Goal: Information Seeking & Learning: Learn about a topic

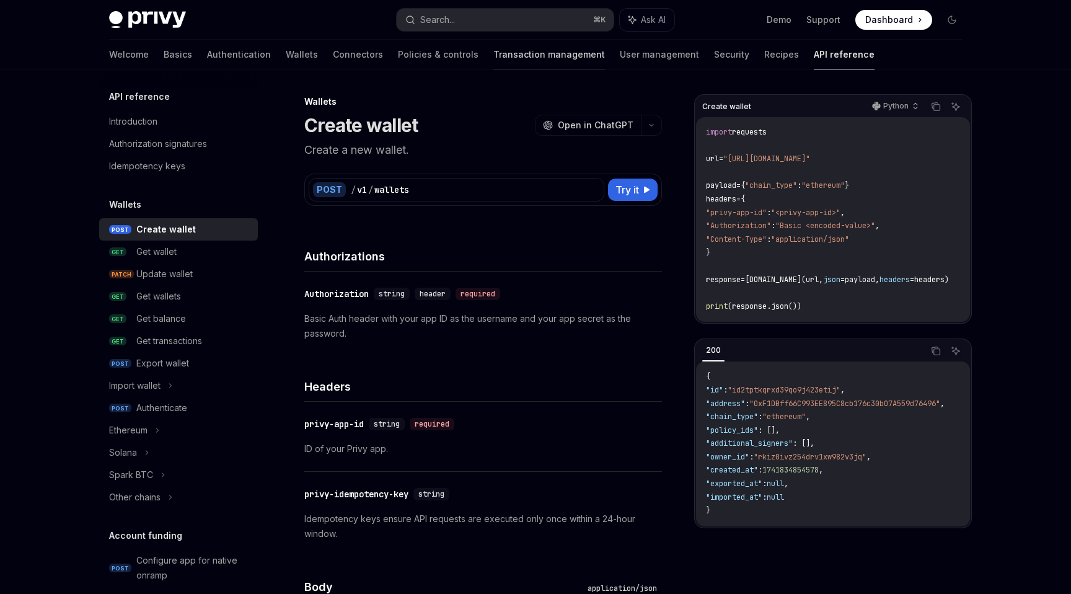
scroll to position [52, 0]
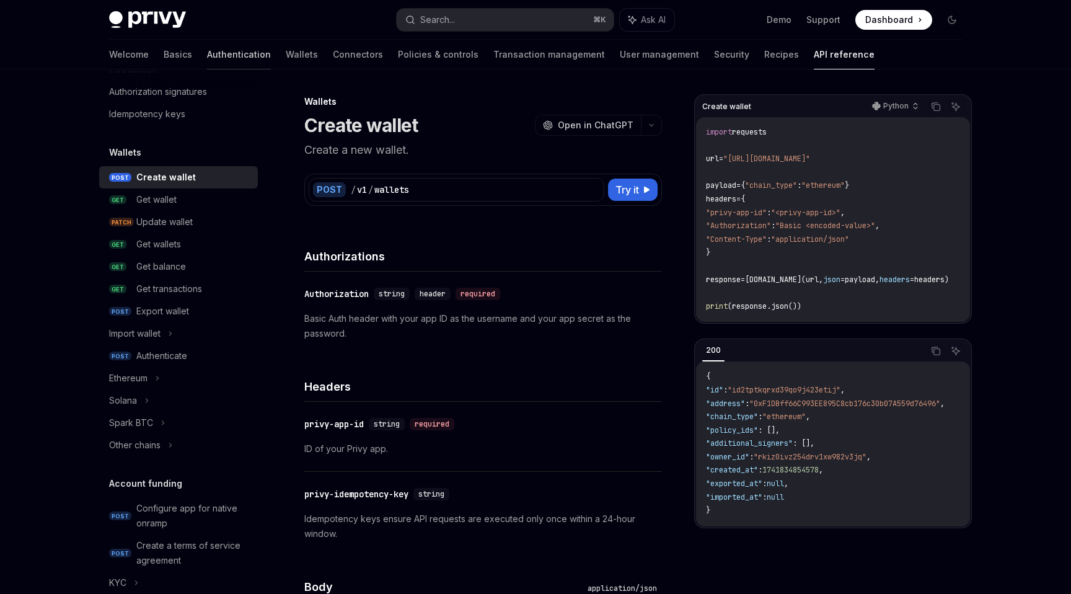
click at [207, 49] on link "Authentication" at bounding box center [239, 55] width 64 height 30
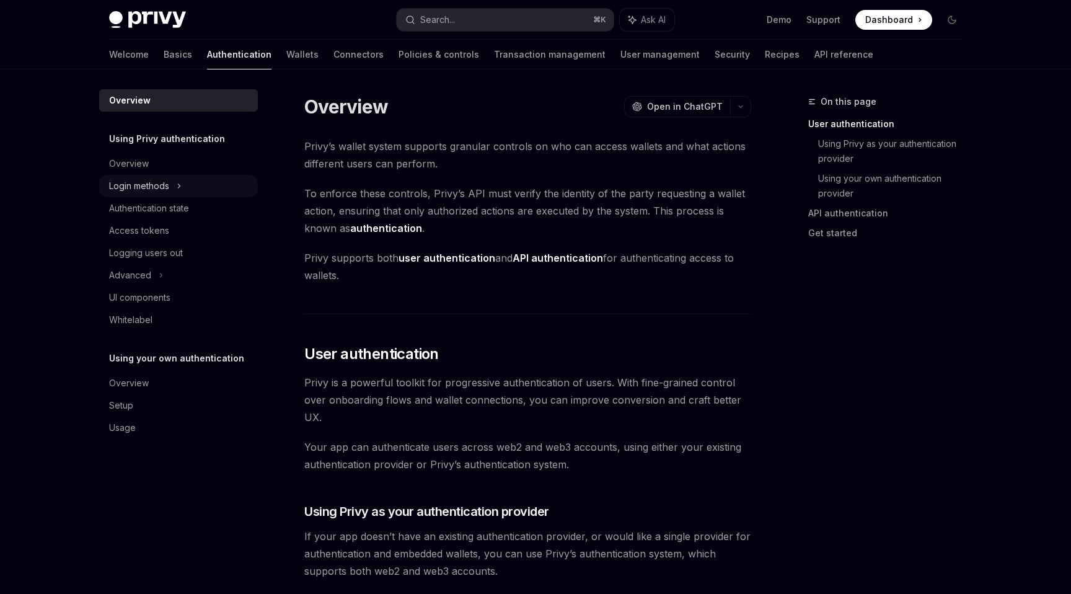
click at [185, 195] on div "Login methods" at bounding box center [178, 186] width 159 height 22
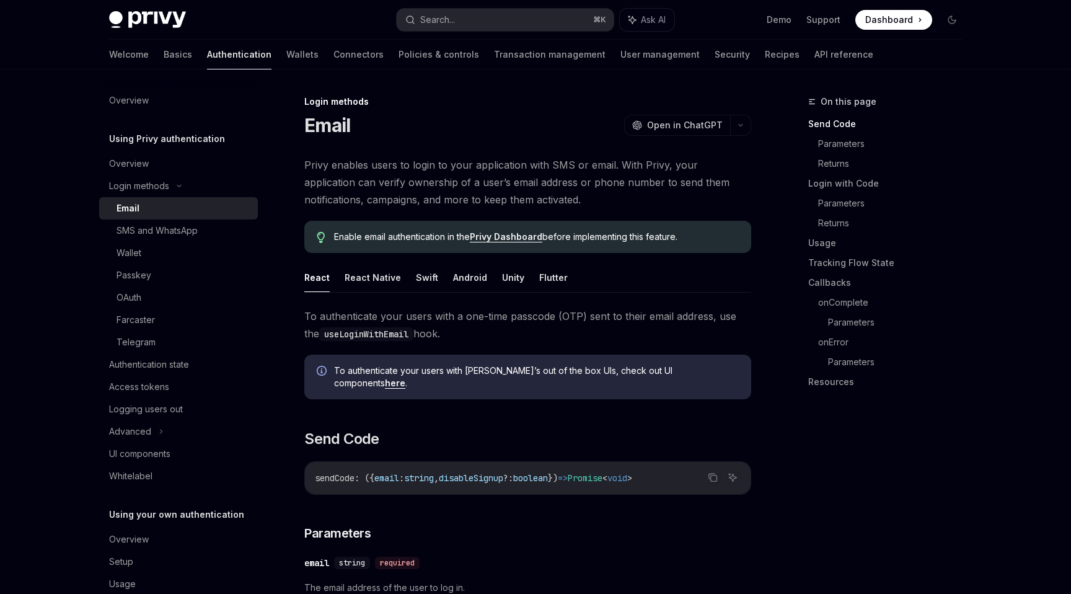
click at [159, 206] on div "Email" at bounding box center [184, 208] width 134 height 15
click at [139, 303] on div "OAuth" at bounding box center [129, 297] width 25 height 15
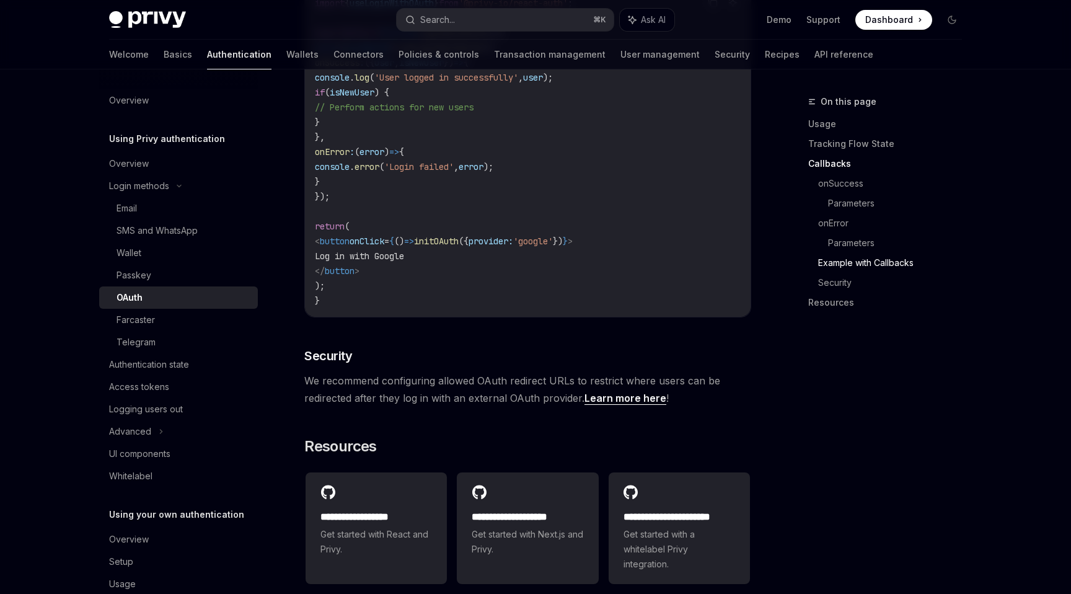
scroll to position [2398, 0]
click at [590, 389] on link "Learn more here" at bounding box center [626, 395] width 82 height 13
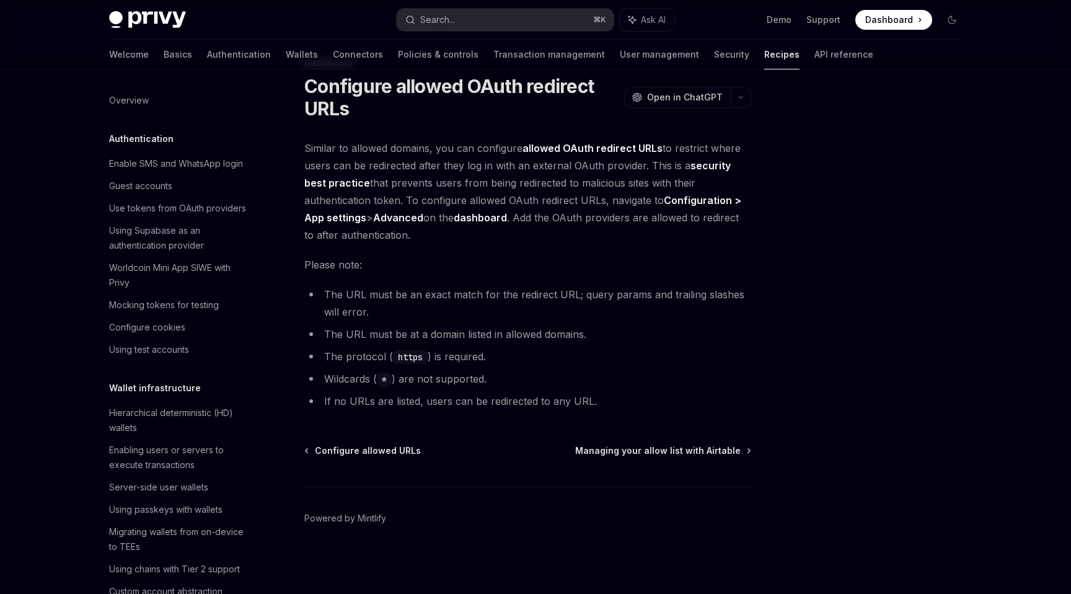
scroll to position [587, 0]
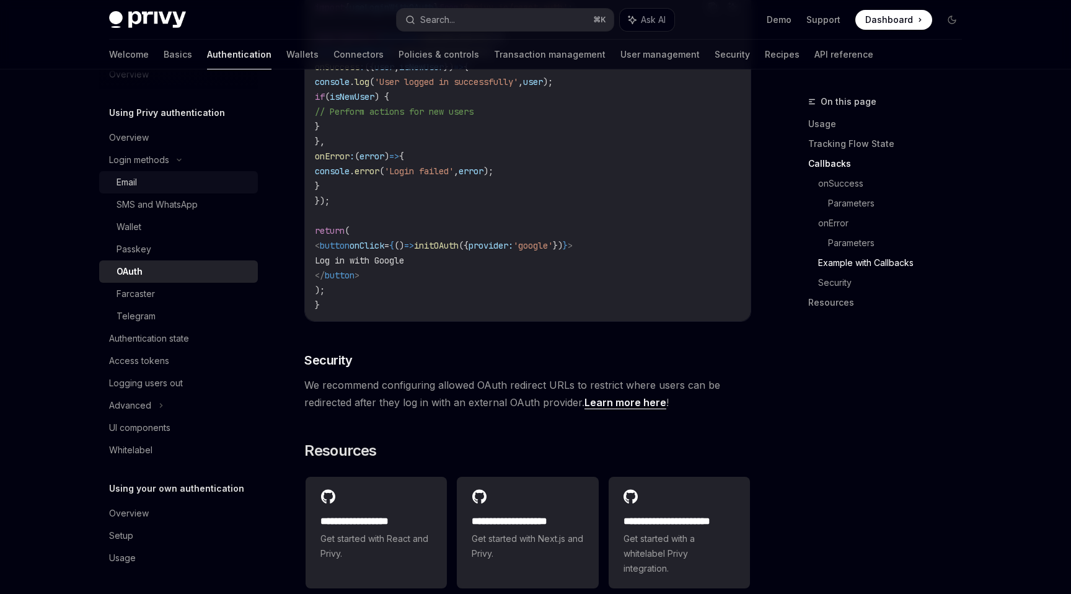
scroll to position [2398, 0]
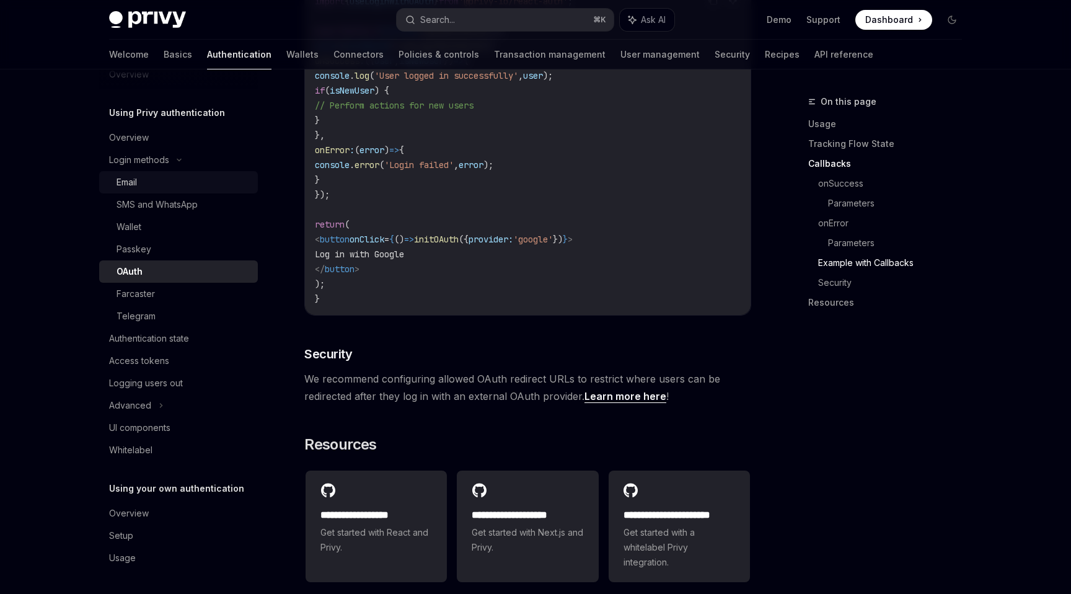
click at [141, 188] on div "Email" at bounding box center [184, 182] width 134 height 15
type textarea "*"
